Goal: Task Accomplishment & Management: Manage account settings

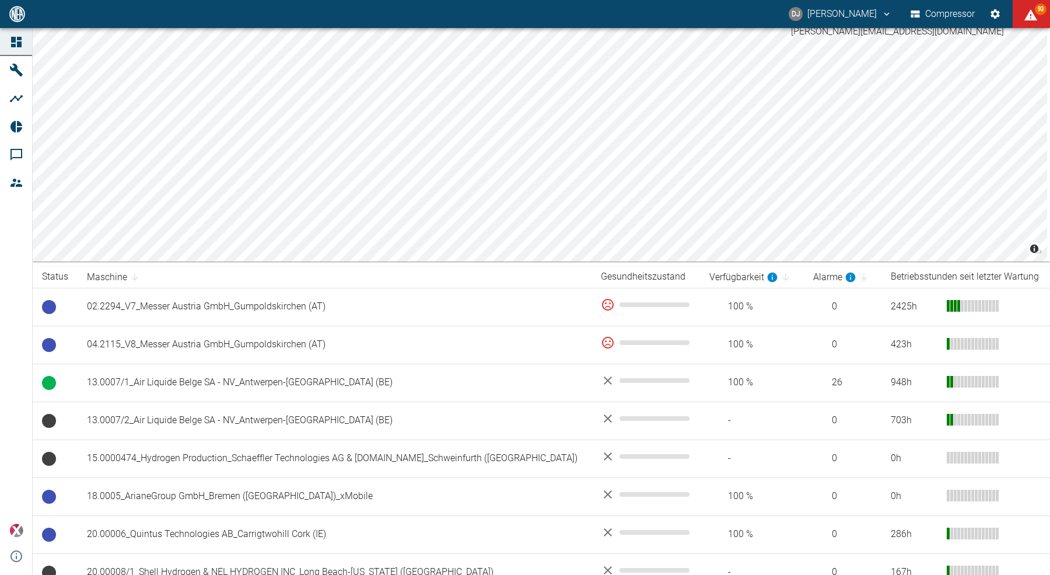
click at [854, 15] on button "DJ David Jasper" at bounding box center [840, 14] width 107 height 21
click at [852, 574] on div at bounding box center [525, 584] width 1050 height 0
click at [730, 16] on div "DJ David Jasper Compressor 93" at bounding box center [525, 14] width 1050 height 28
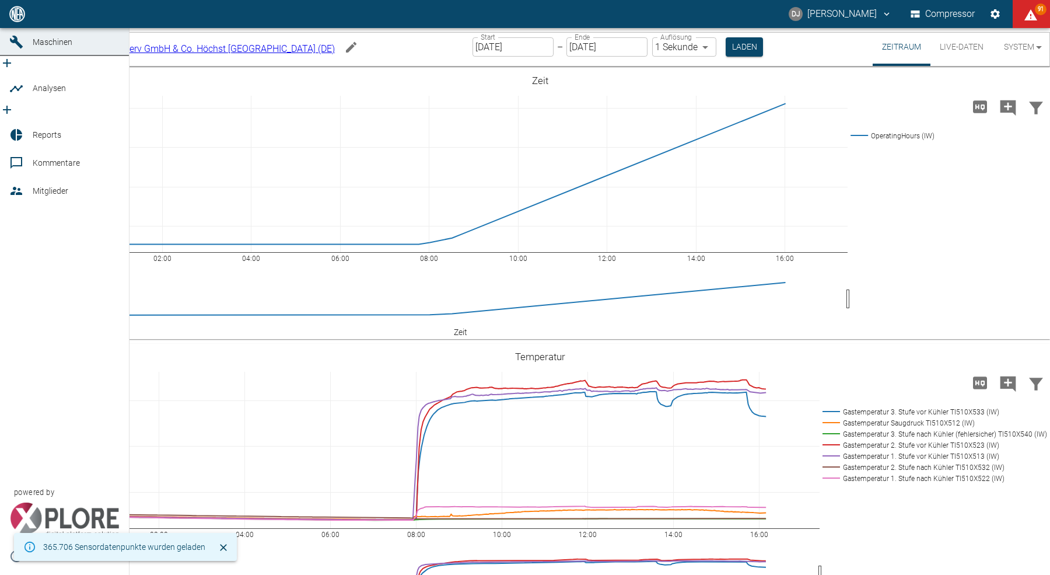
click at [14, 21] on icon at bounding box center [16, 14] width 14 height 14
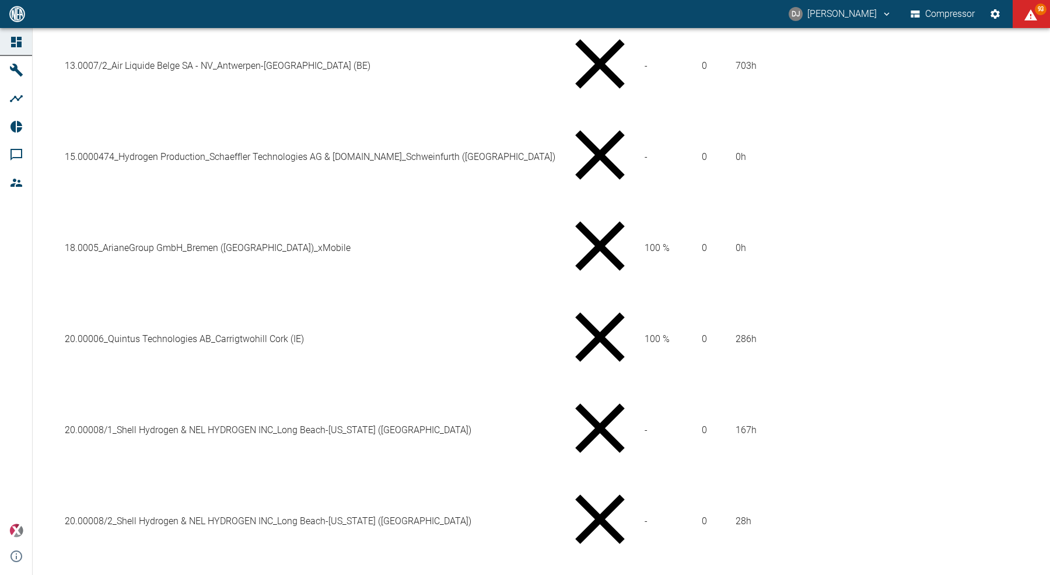
scroll to position [728, 0]
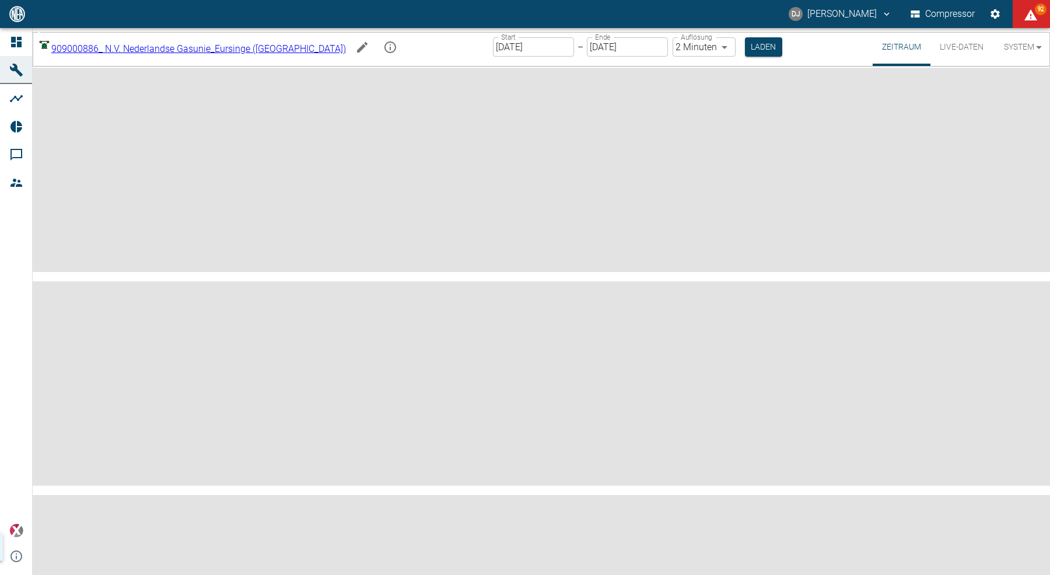
type input "2min"
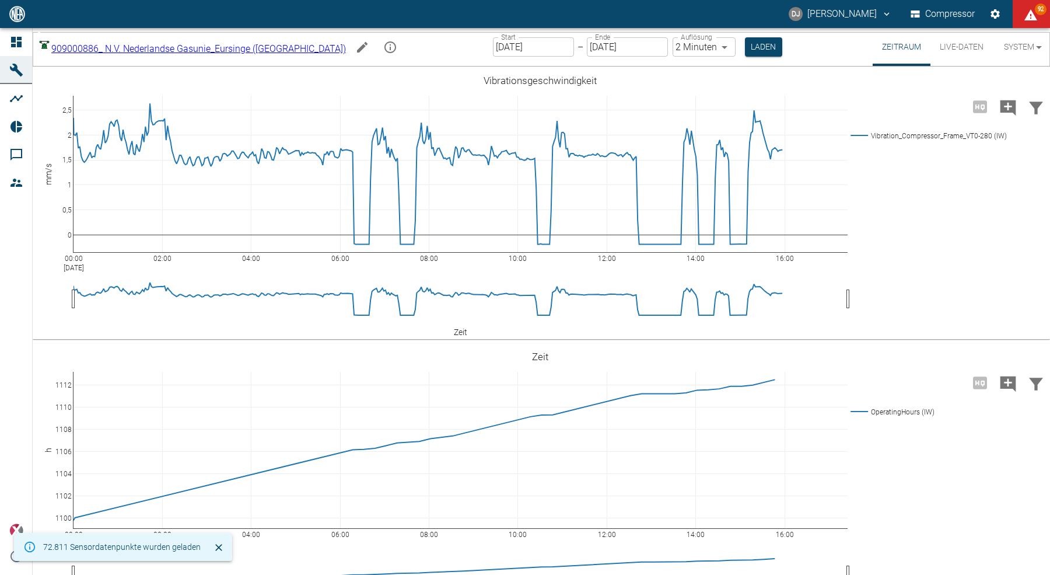
click at [383, 47] on icon "mission info" at bounding box center [390, 47] width 14 height 14
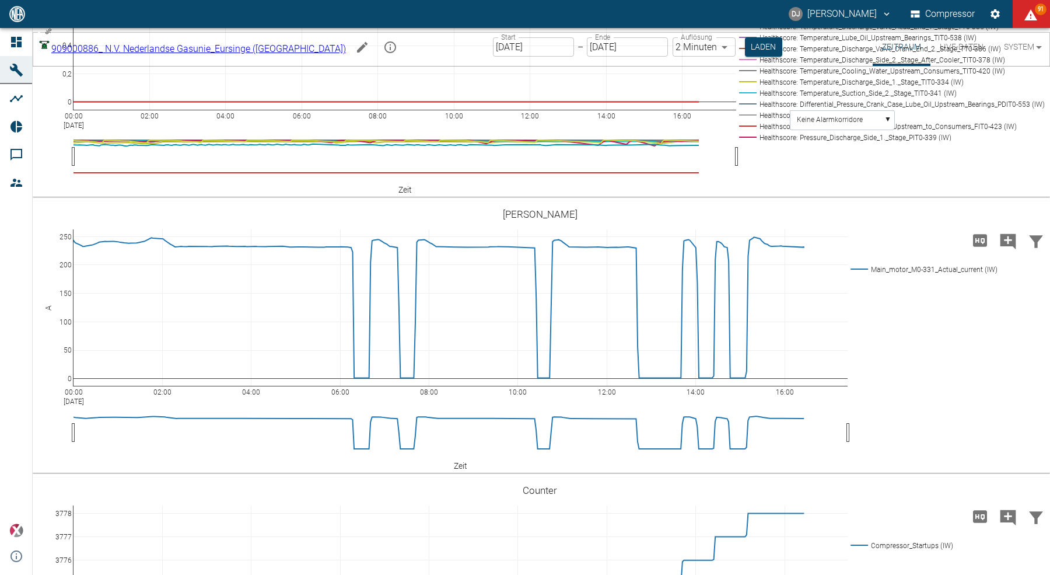
scroll to position [2663, 0]
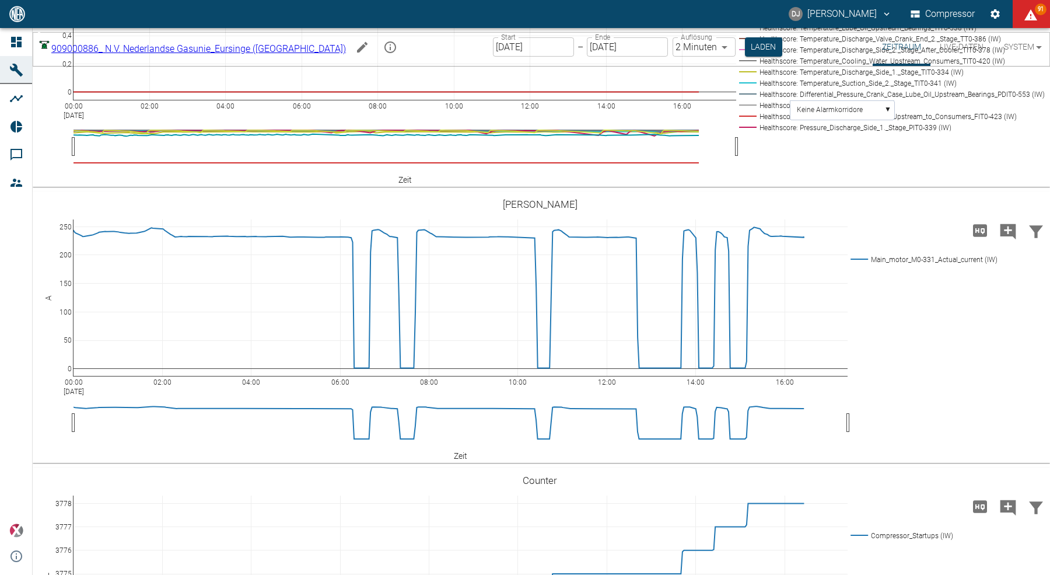
click at [945, 122] on rect at bounding box center [890, 116] width 308 height 11
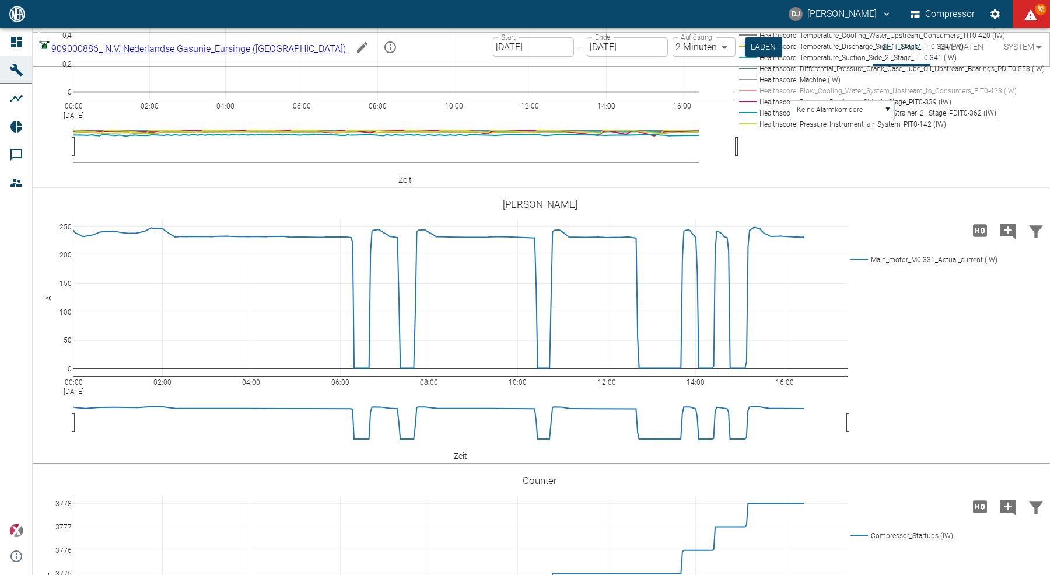
scroll to position [2673, 0]
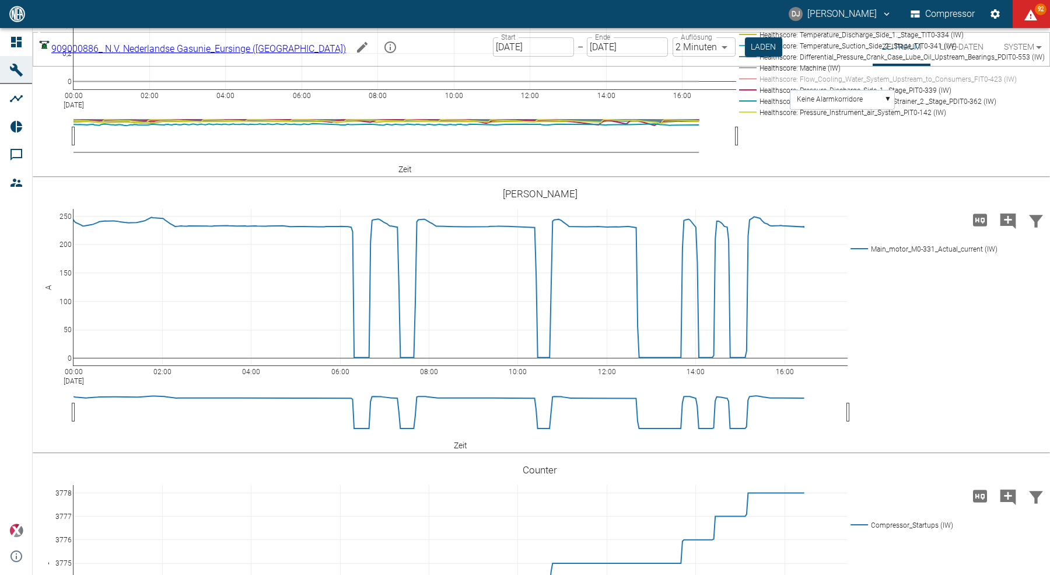
click at [790, 74] on rect at bounding box center [890, 67] width 308 height 11
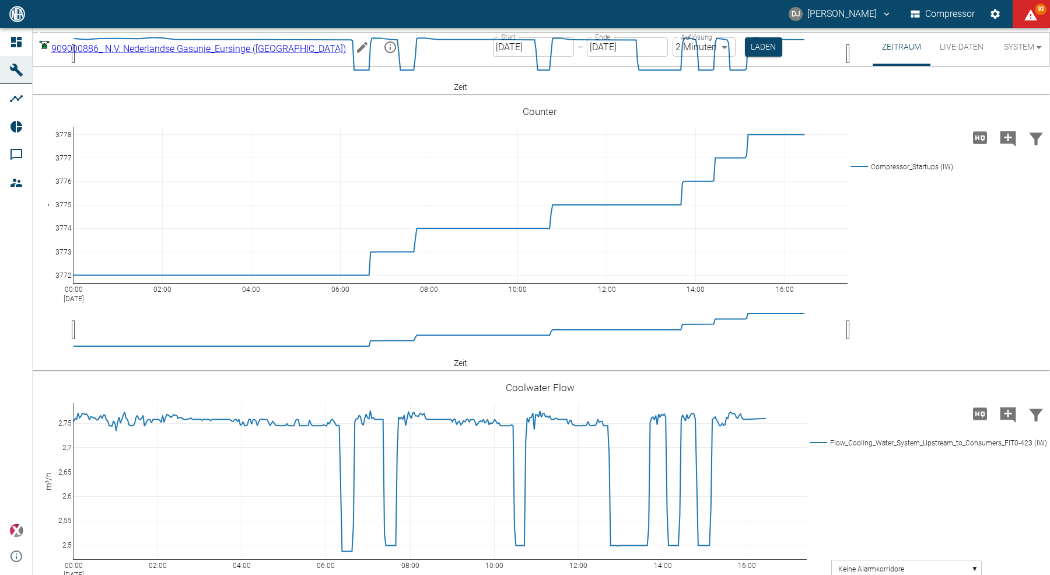
scroll to position [3042, 0]
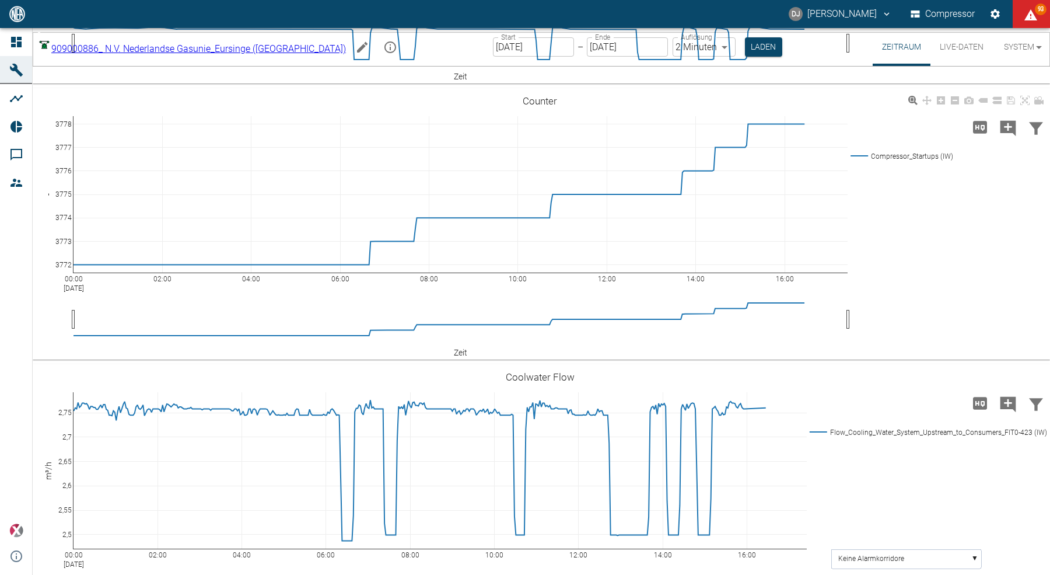
drag, startPoint x: 975, startPoint y: 406, endPoint x: 887, endPoint y: 403, distance: 87.6
click at [887, 355] on div "00:00 Sep 4, 2025 02:00 04:00 06:00 08:00 10:00 12:00 14:00 16:00 3772 3773 377…" at bounding box center [540, 224] width 1015 height 263
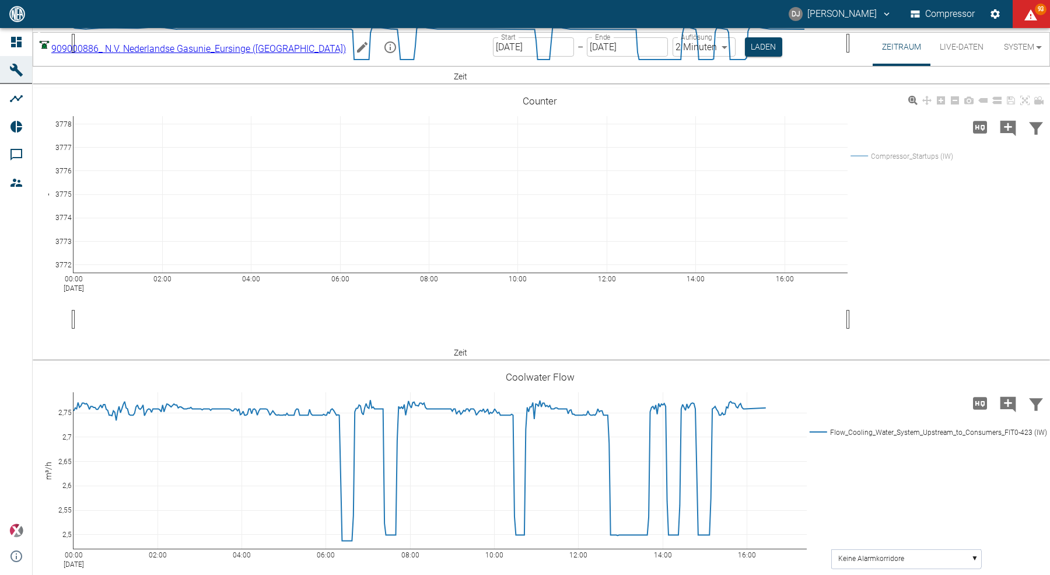
click at [888, 162] on rect at bounding box center [900, 156] width 105 height 11
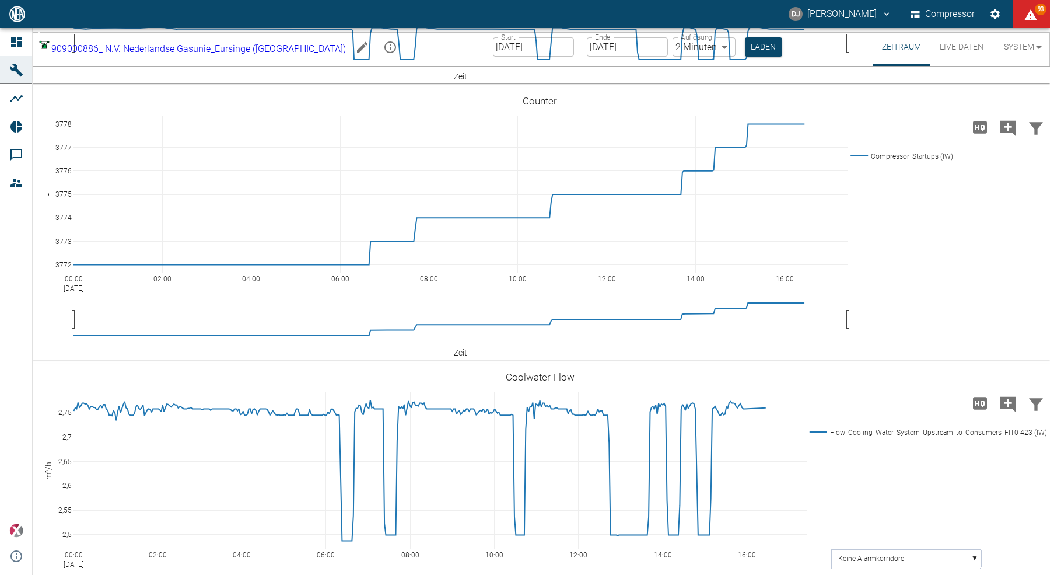
click at [355, 45] on icon "Machine bearbeiten" at bounding box center [362, 47] width 14 height 14
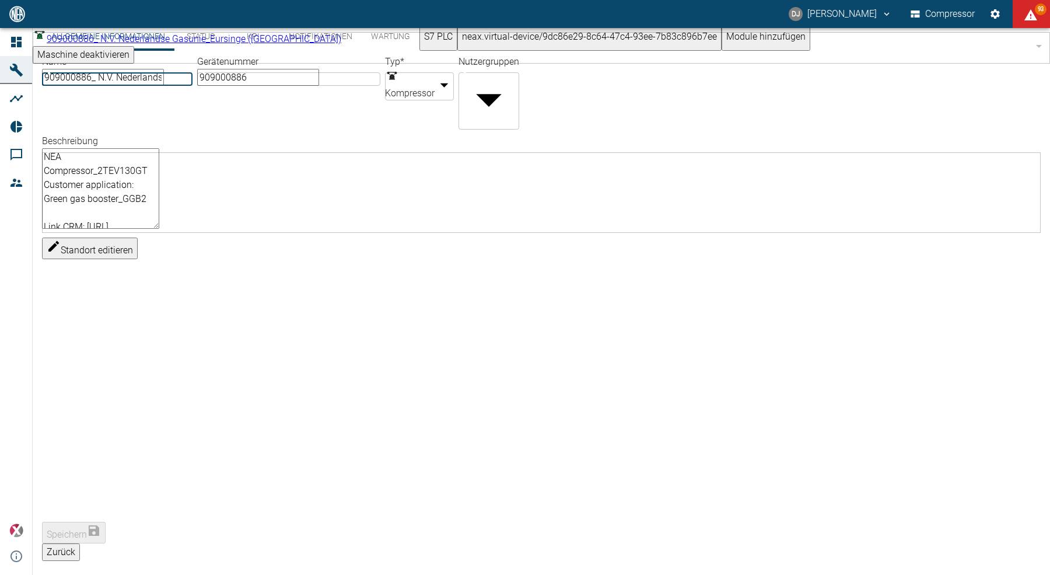
scroll to position [0, 0]
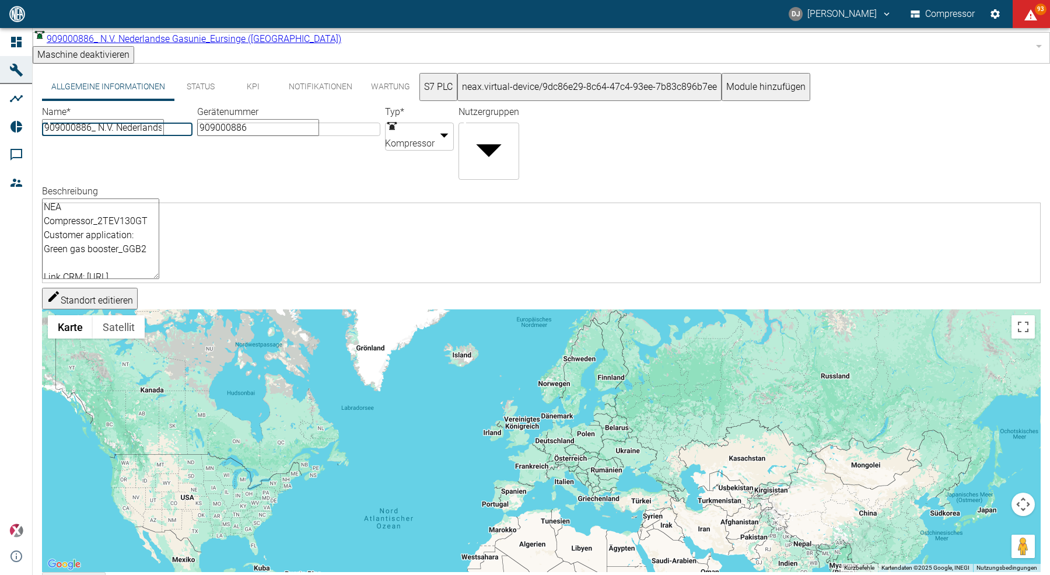
click at [261, 82] on button "KPI" at bounding box center [253, 87] width 53 height 28
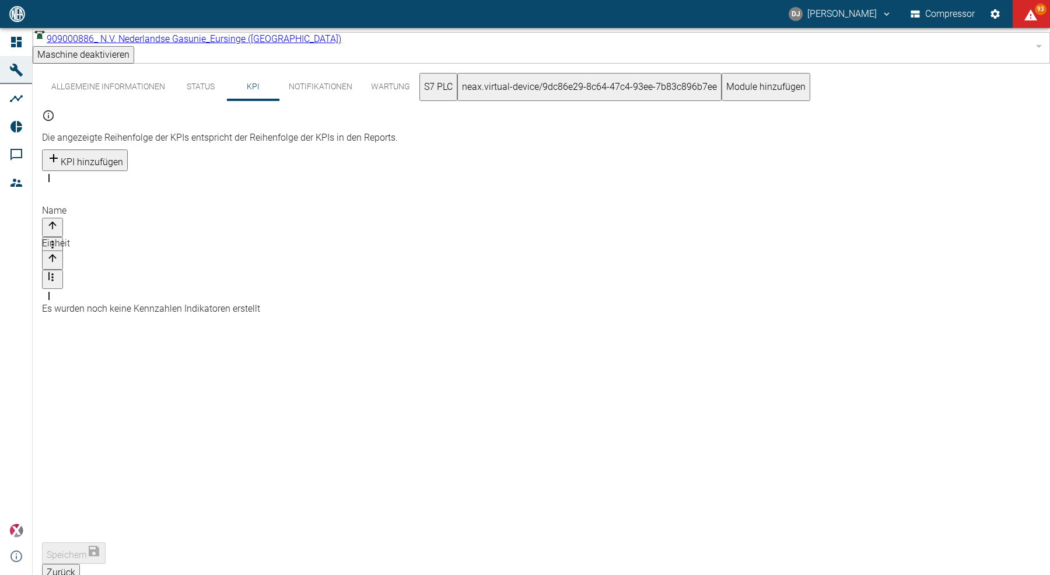
click at [128, 149] on button "KPI hinzufügen" at bounding box center [85, 160] width 86 height 22
type input "Compressor Startups (calc.)"
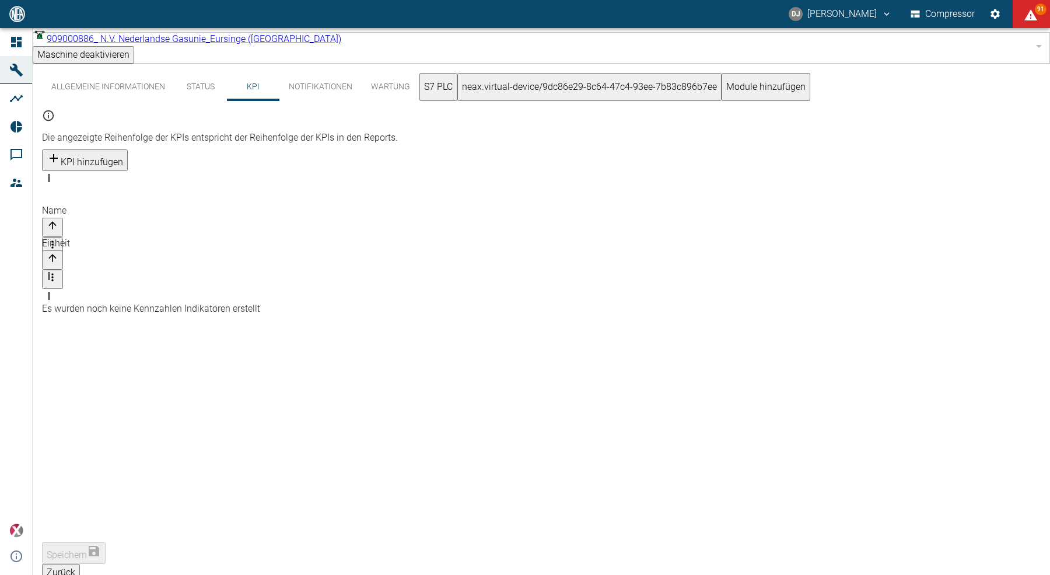
type input "-"
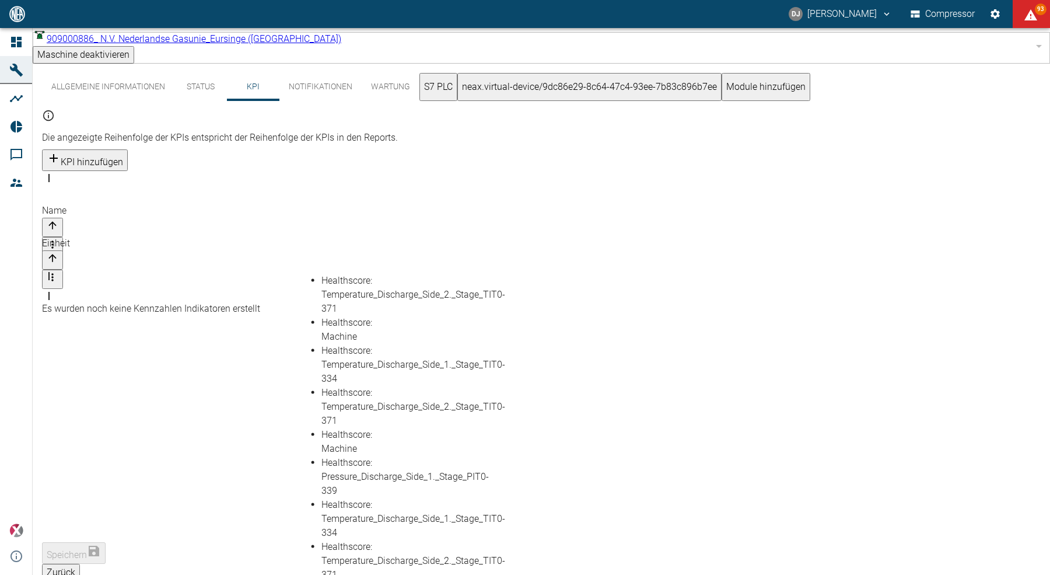
scroll to position [138, 0]
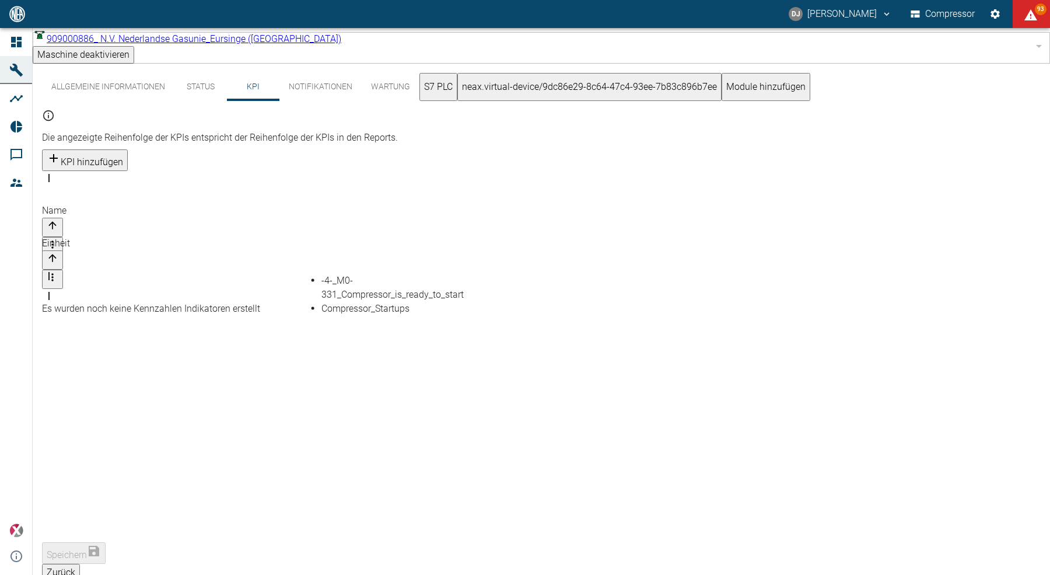
click at [331, 316] on li "Compressor_Startups" at bounding box center [360, 309] width 76 height 14
type input "Compressor_Startups"
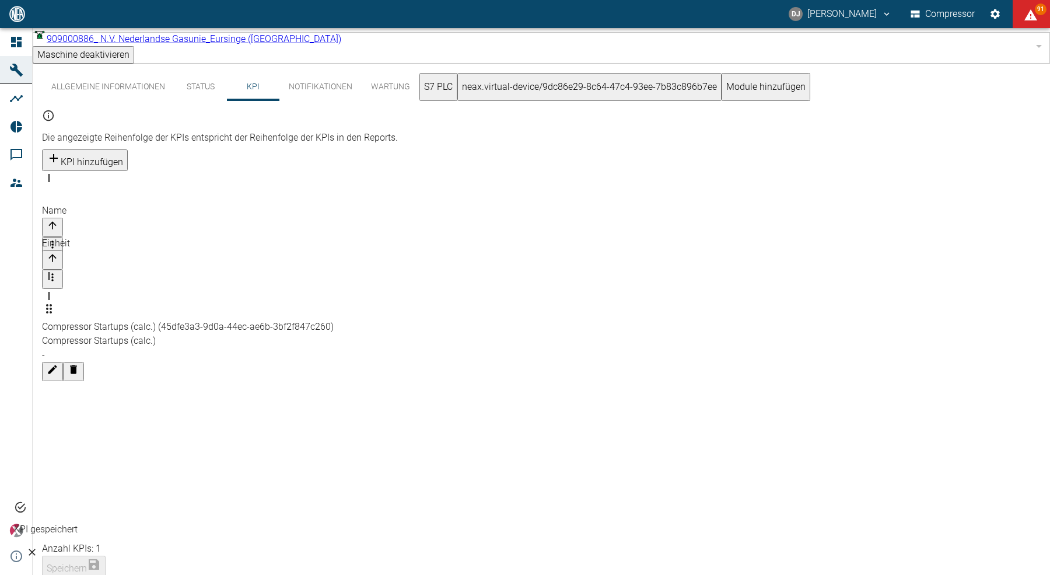
click at [416, 332] on div at bounding box center [541, 332] width 999 height 0
click at [80, 574] on button "Zurück" at bounding box center [61, 586] width 38 height 18
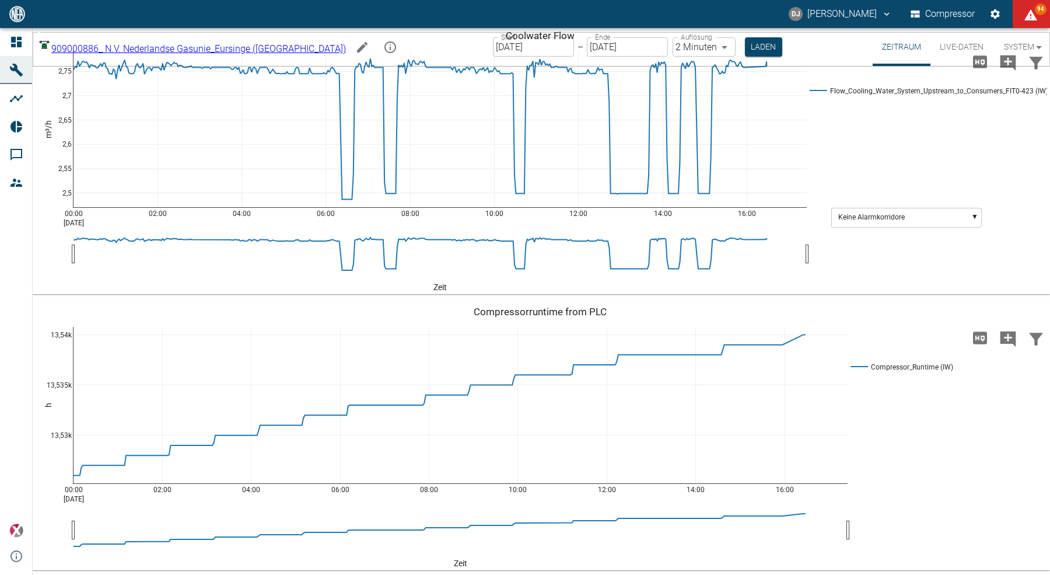
scroll to position [2979, 0]
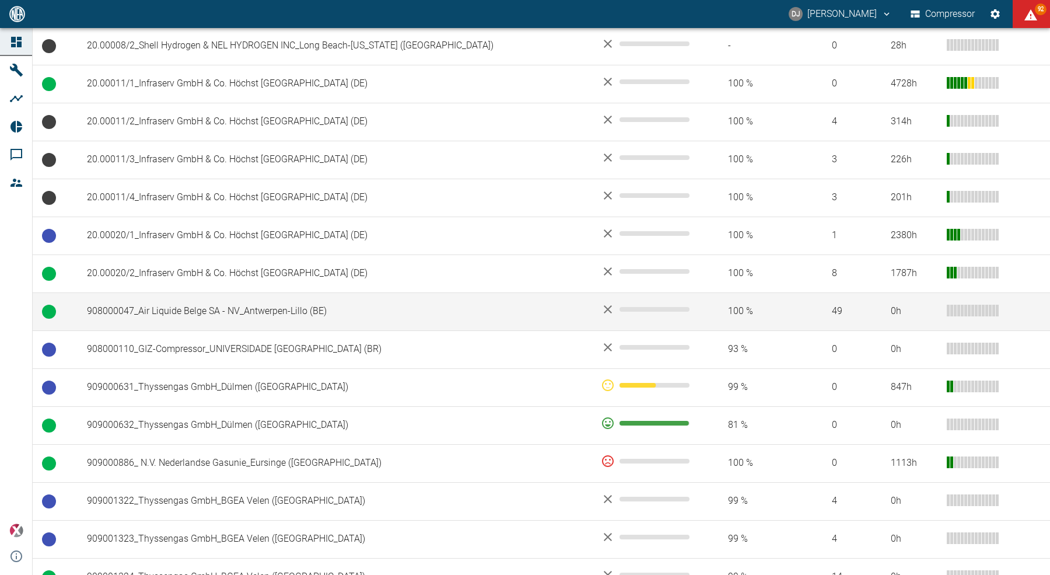
scroll to position [605, 0]
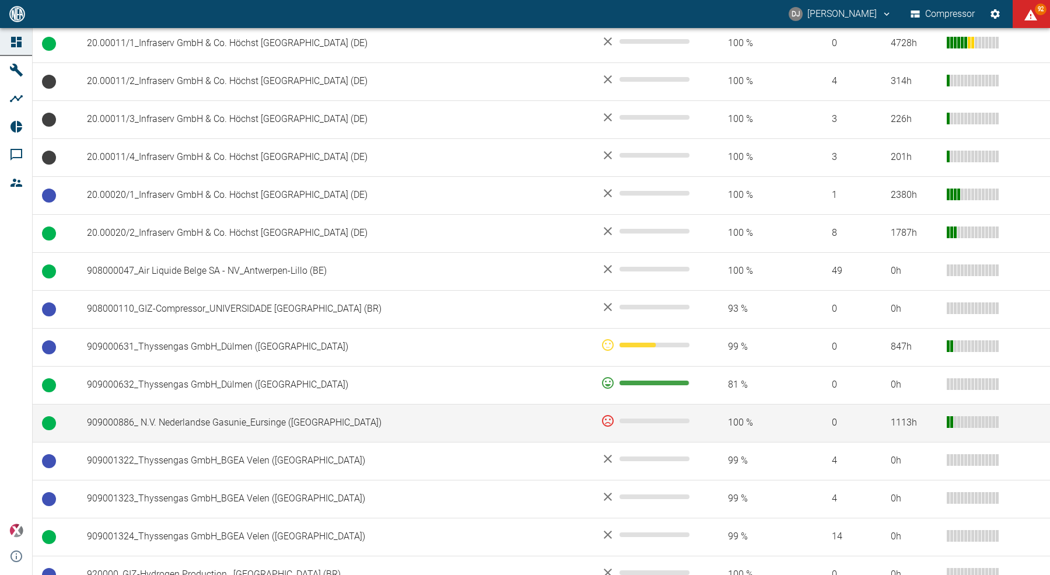
click at [190, 426] on td "909000886_ N.V. Nederlandse Gasunie_Eursinge ([GEOGRAPHIC_DATA])" at bounding box center [335, 423] width 514 height 38
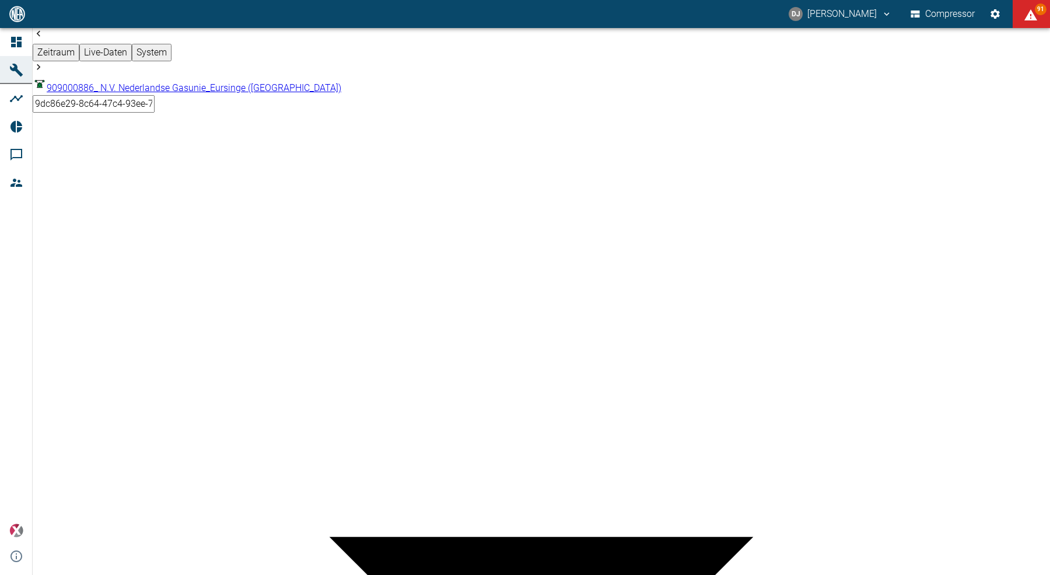
scroll to position [2917, 0]
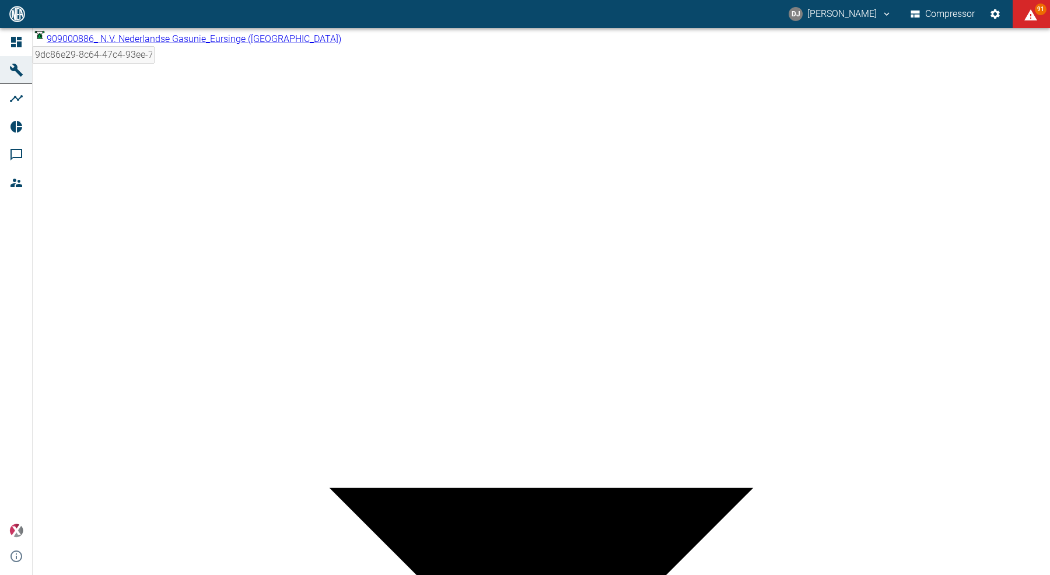
scroll to position [0, 0]
drag, startPoint x: 317, startPoint y: 181, endPoint x: 264, endPoint y: 181, distance: 52.5
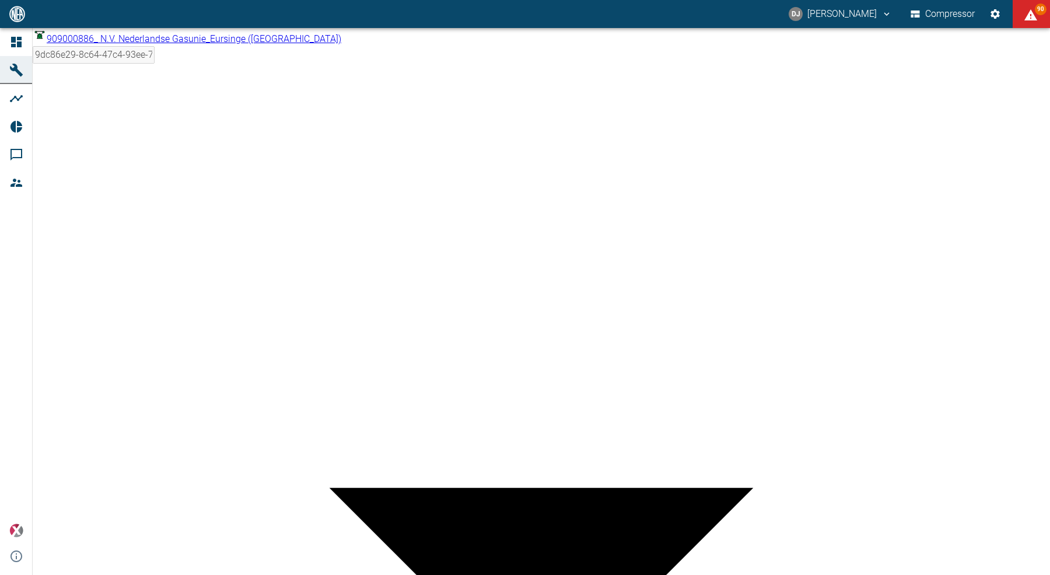
paste input "consumption"
type input "Energy consumption (calc.)"
type input "kWh"
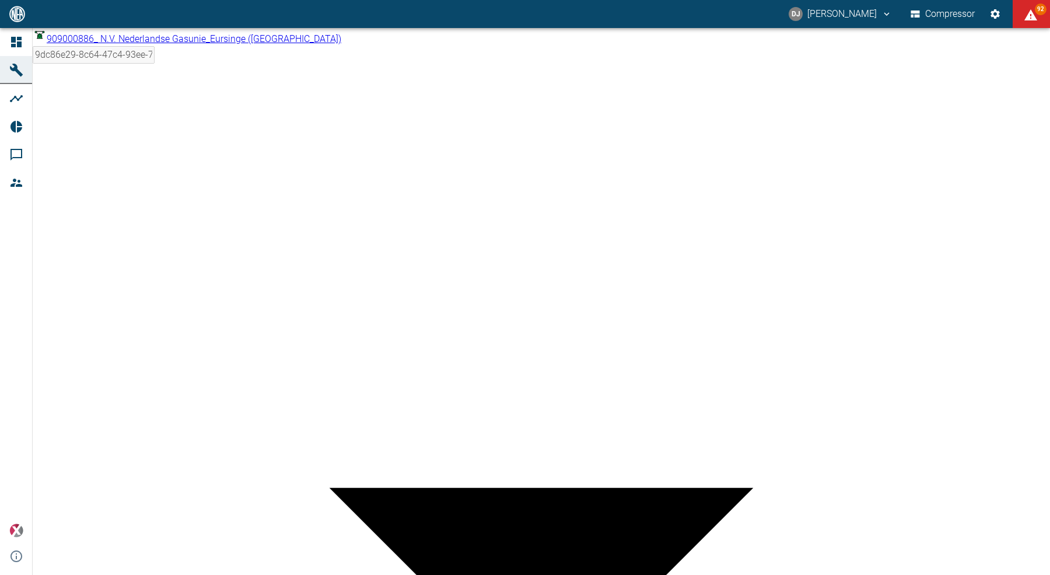
drag, startPoint x: 361, startPoint y: 345, endPoint x: 348, endPoint y: 345, distance: 12.3
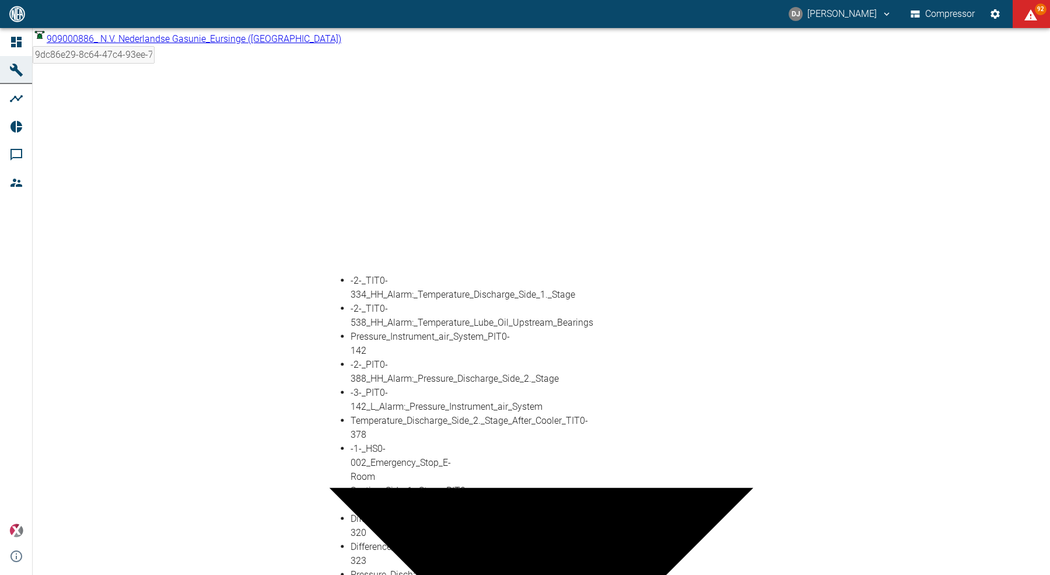
type input "S"
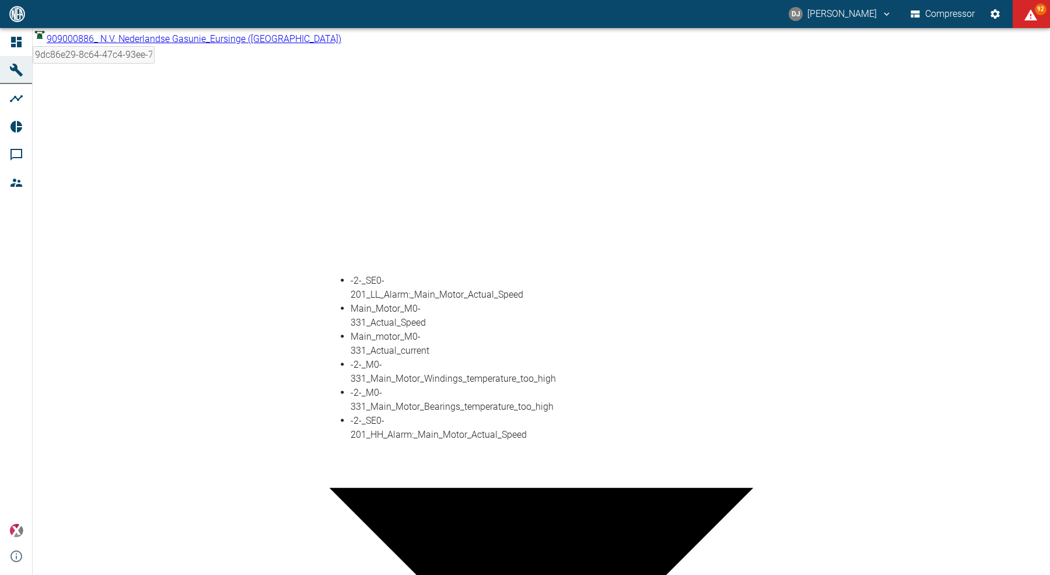
type input "M"
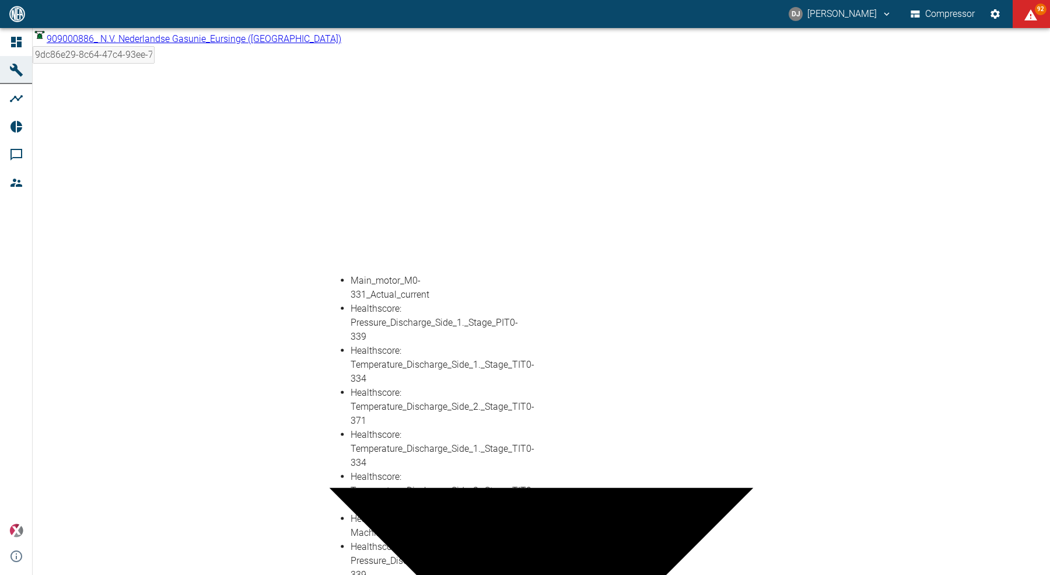
click at [361, 281] on li "Main_motor_M0-331_Actual_current" at bounding box center [389, 288] width 76 height 28
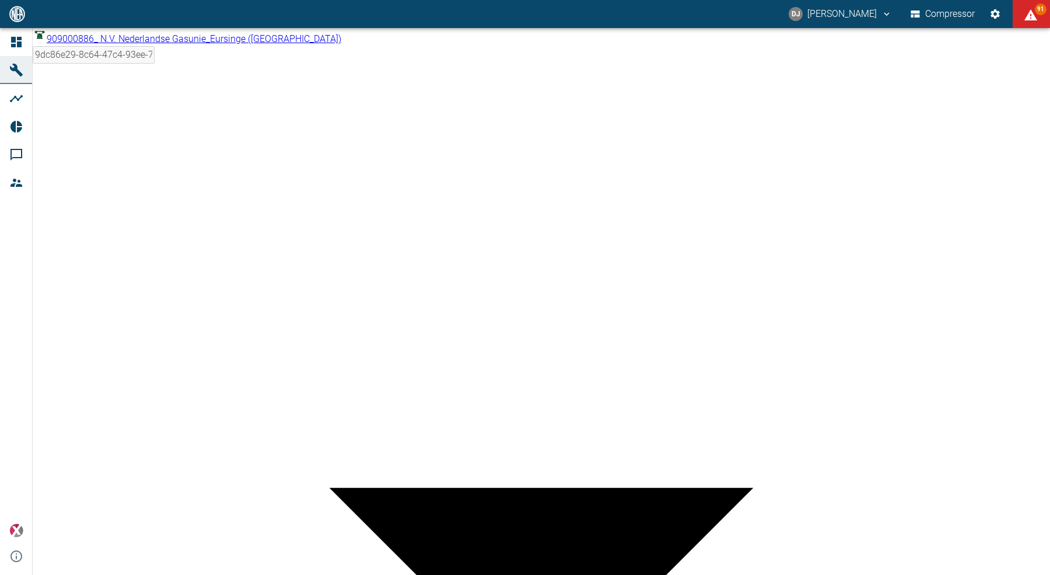
type input "Main_motor_M0-331_Actual_current"
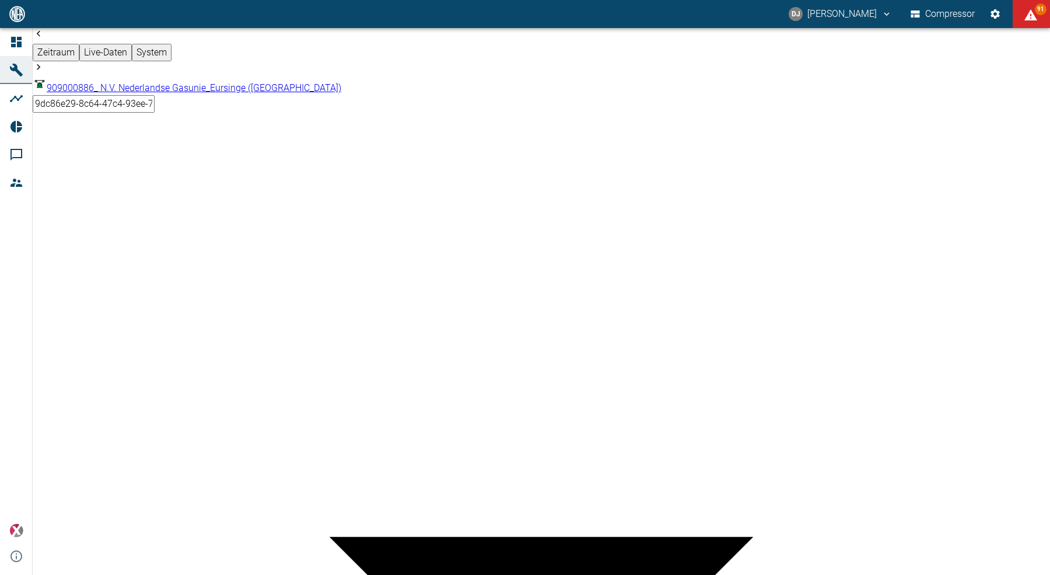
scroll to position [1859, 0]
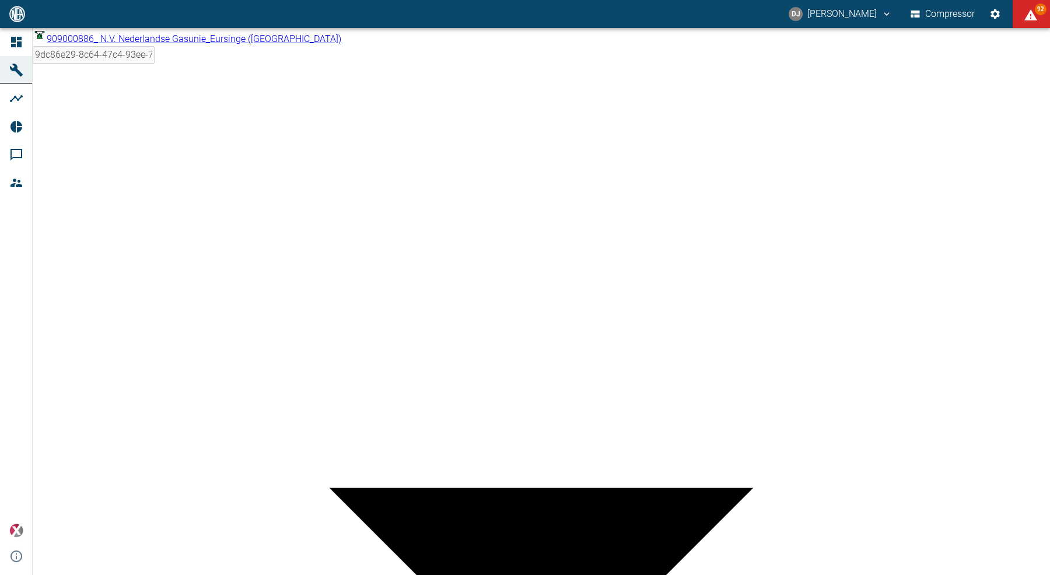
scroll to position [0, 0]
type input "Leakage"
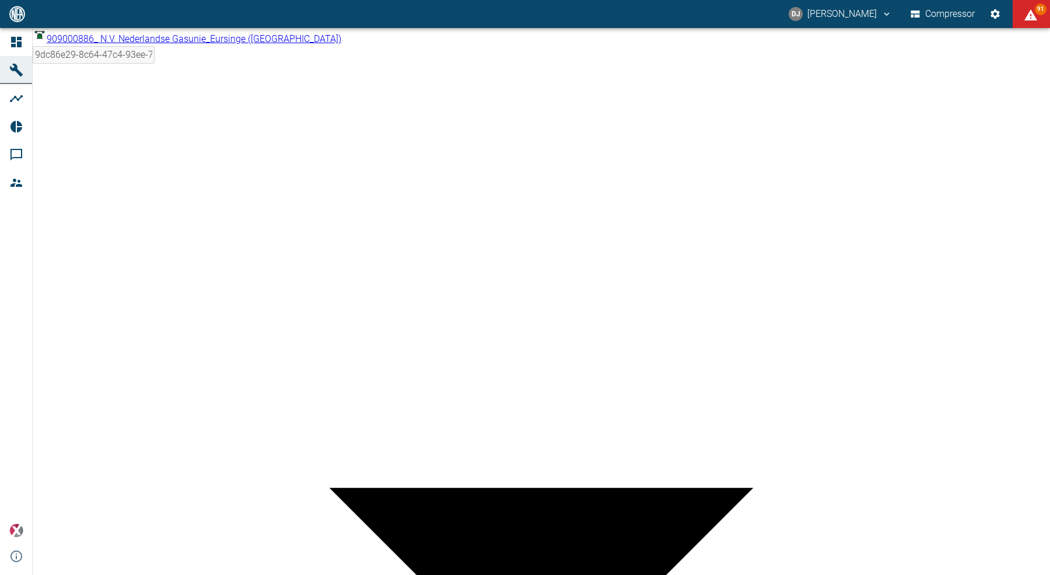
type input "Ncm3"
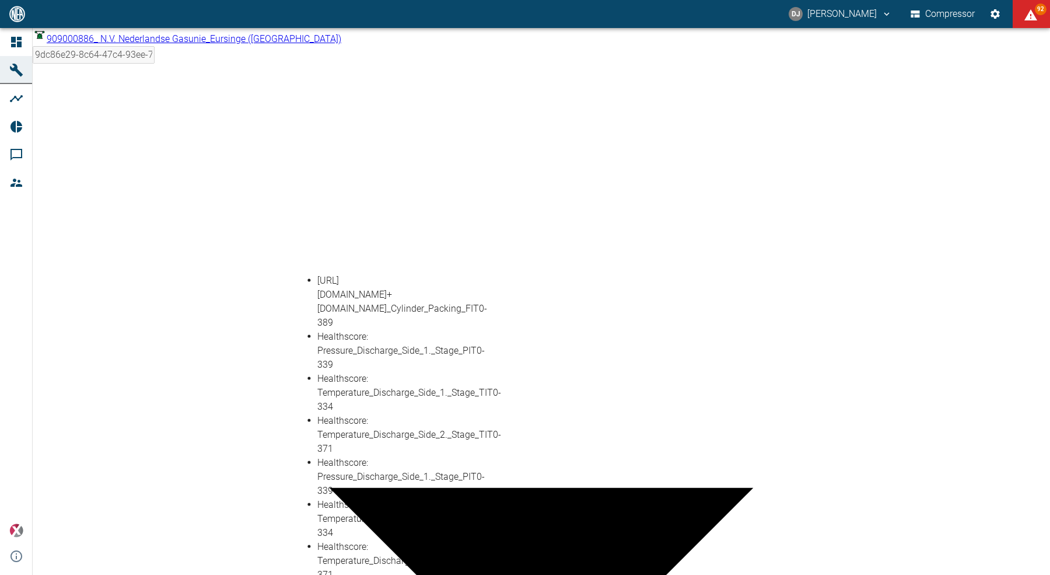
click at [357, 288] on li "Flow_Leakage_Gas_1.st+2.nd_Cylinder_Packing_FIT0-389" at bounding box center [355, 302] width 76 height 56
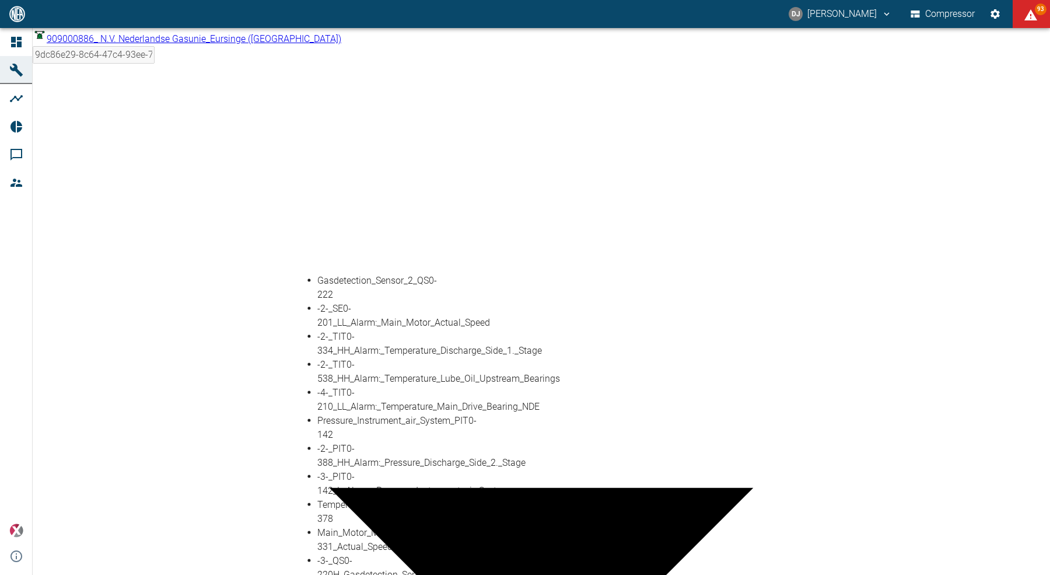
scroll to position [1188, 0]
drag, startPoint x: 376, startPoint y: 259, endPoint x: 406, endPoint y: 257, distance: 30.4
type input "Flow_Leakage_Gas_1.st+2.nd_Cylinder_Packing_FIT0-389"
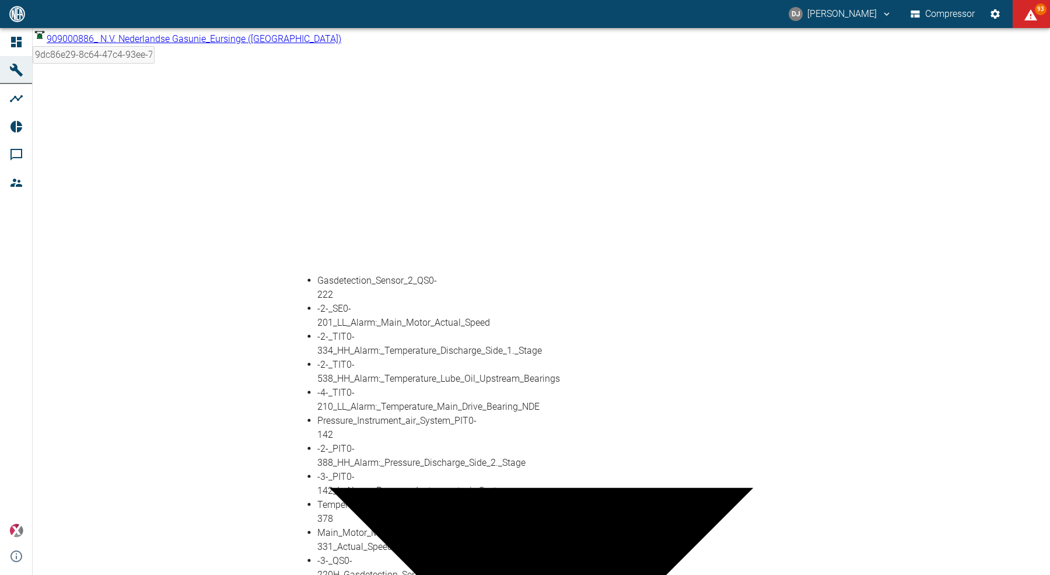
scroll to position [0, 0]
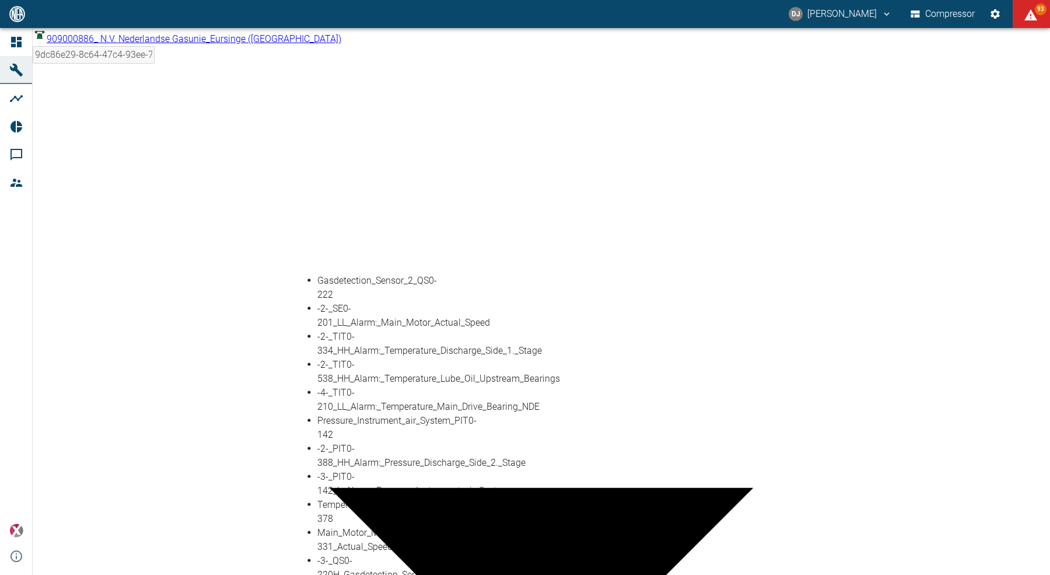
scroll to position [0, 139]
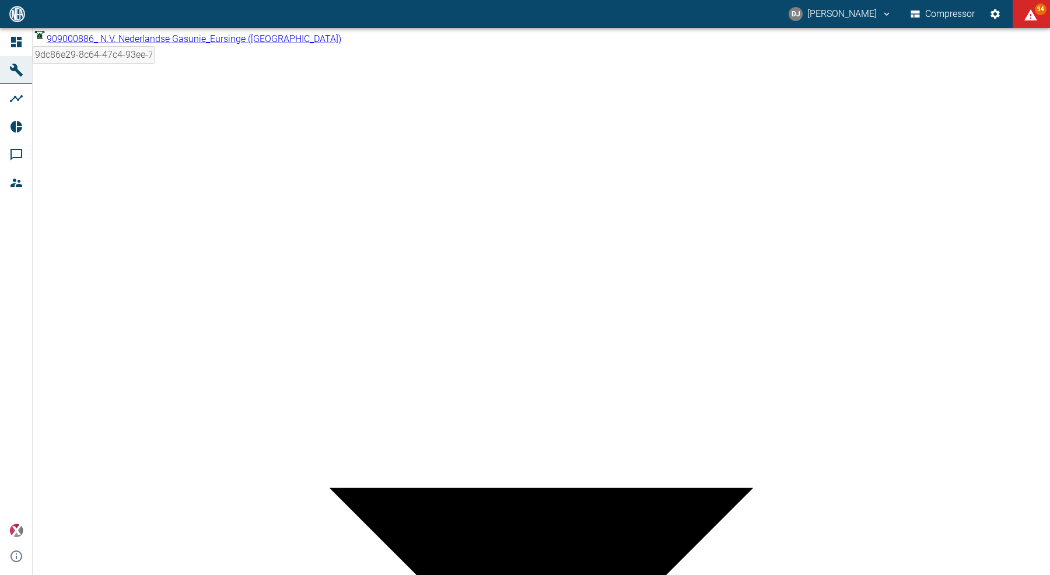
scroll to position [0, 0]
paste input "_Gas_1.st+2.nd_Cylinder_Packing"
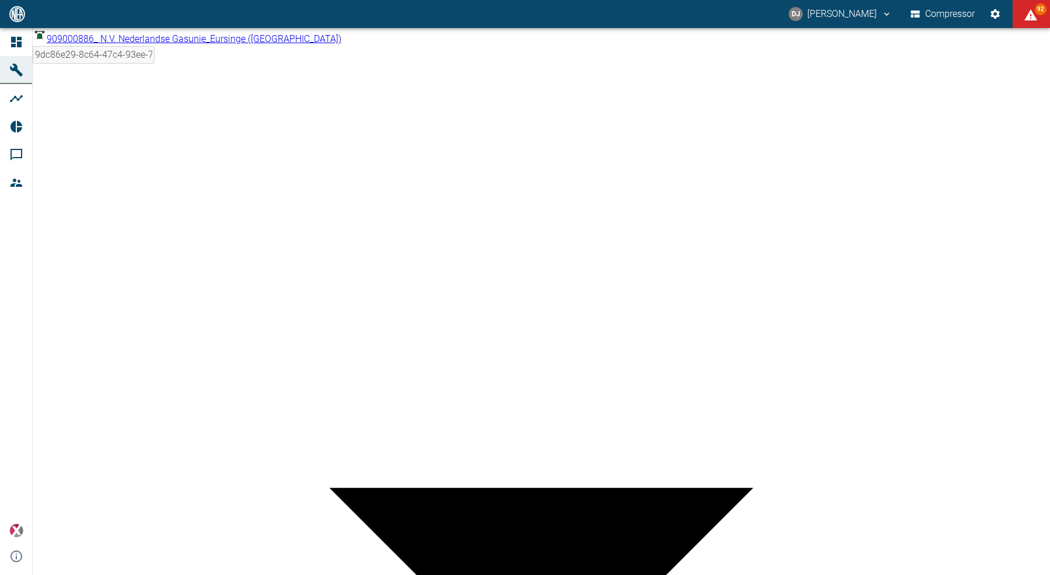
type input "Leakage Gas - 1.st+2.nd Cylinder Packing (calc.)"
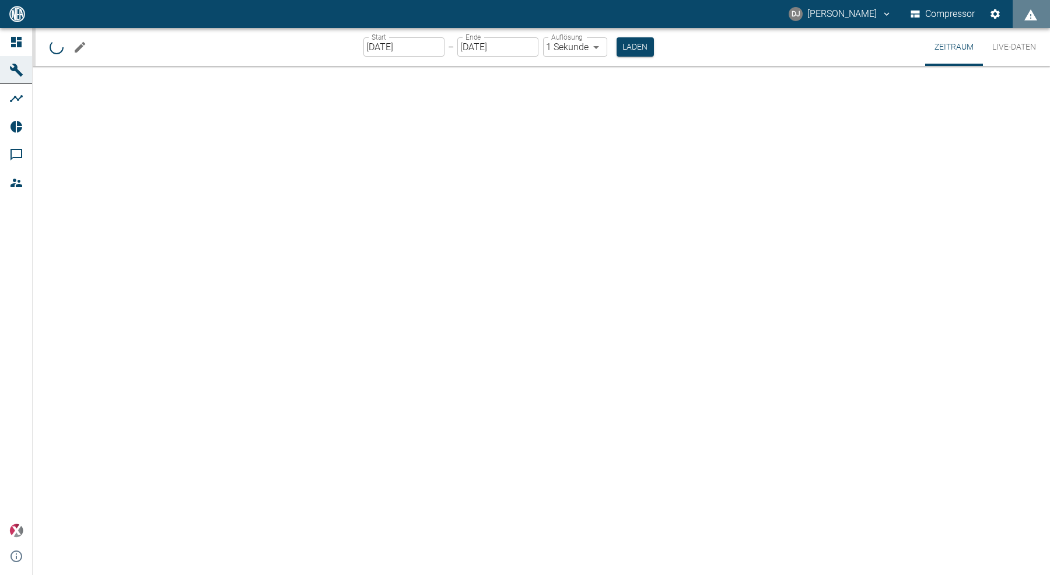
type input "2min"
